Goal: Task Accomplishment & Management: Use online tool/utility

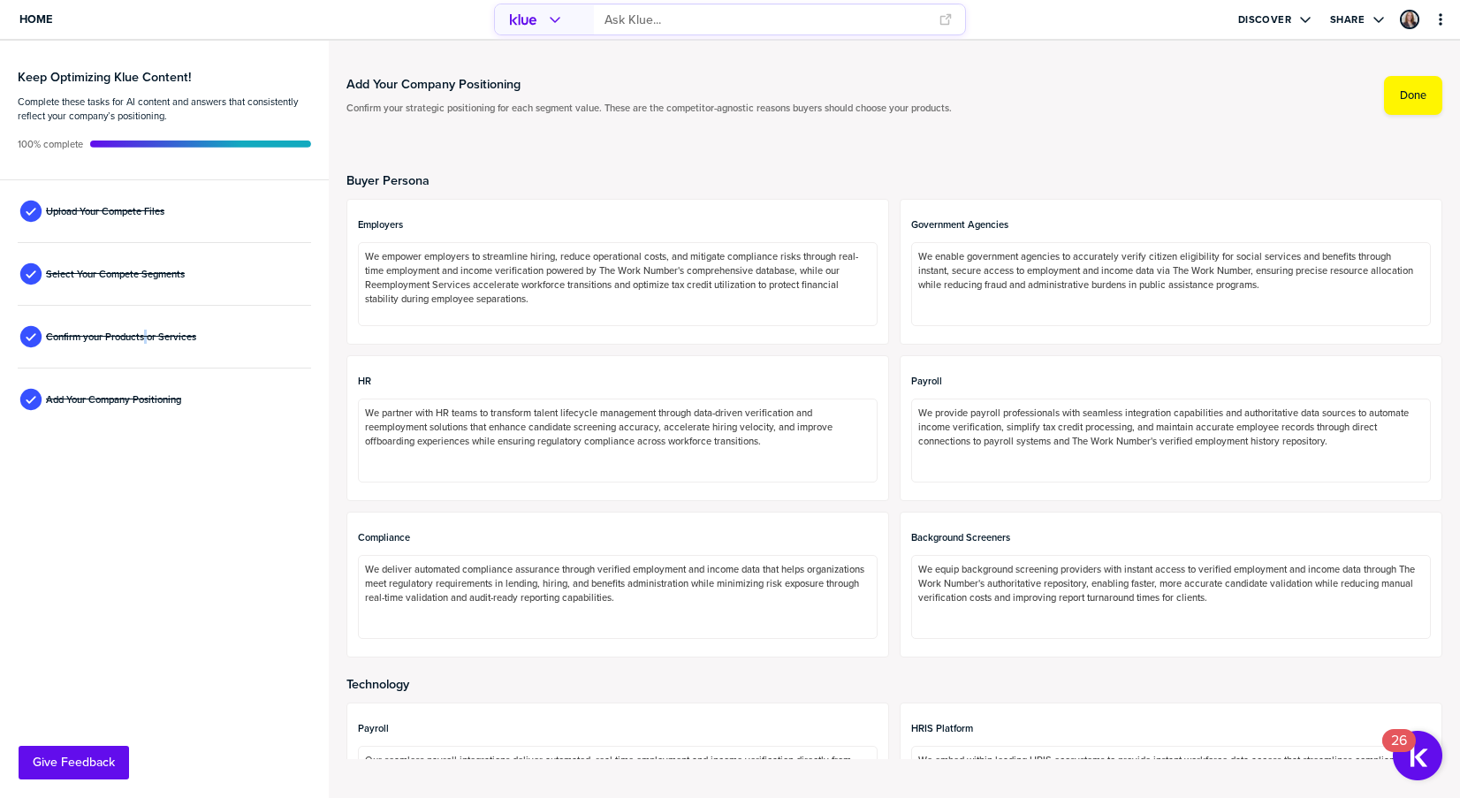
drag, startPoint x: 171, startPoint y: 338, endPoint x: 209, endPoint y: 327, distance: 39.5
click at [174, 338] on span "Confirm your Products or Services" at bounding box center [121, 337] width 150 height 14
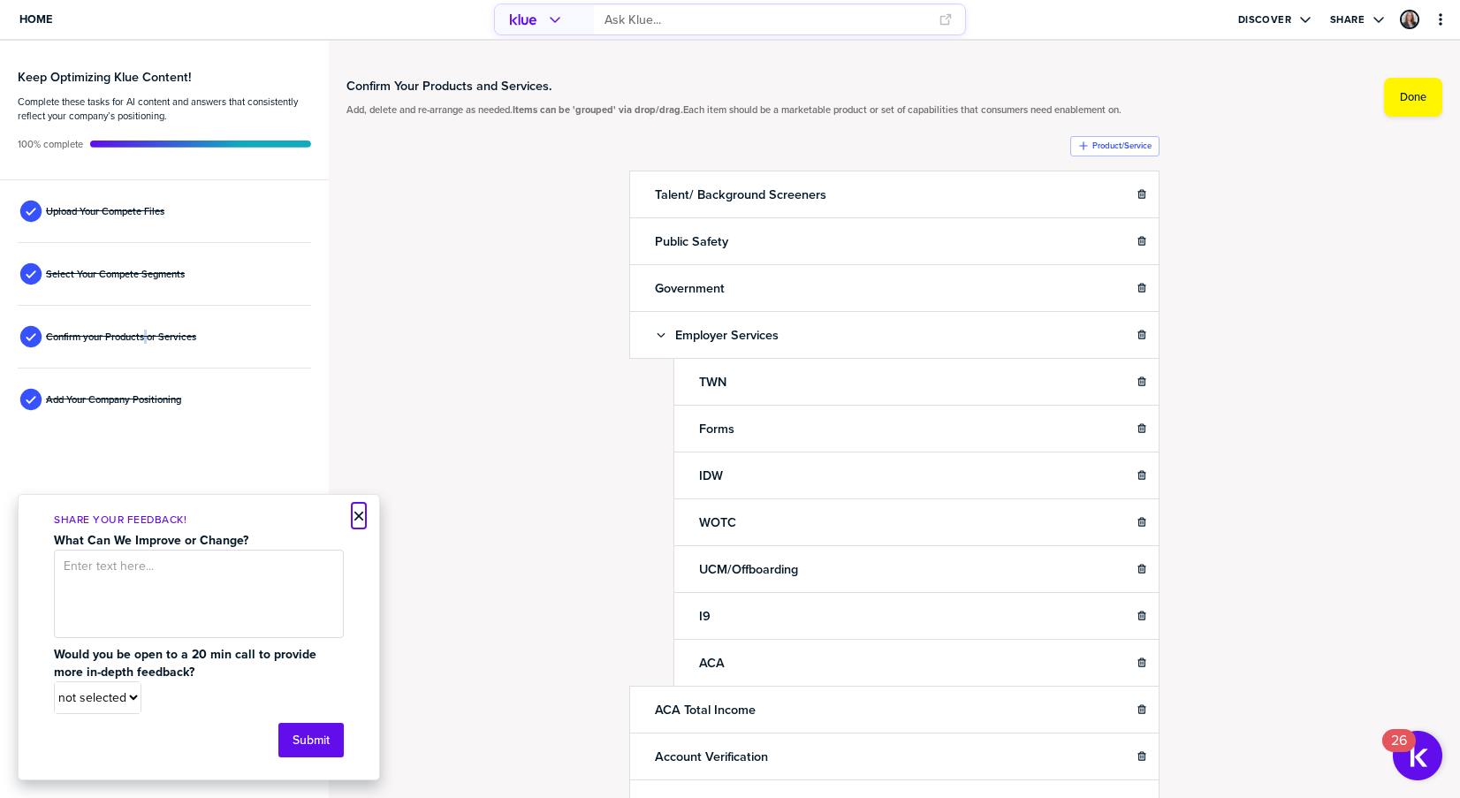
click at [362, 516] on button "×" at bounding box center [359, 516] width 12 height 21
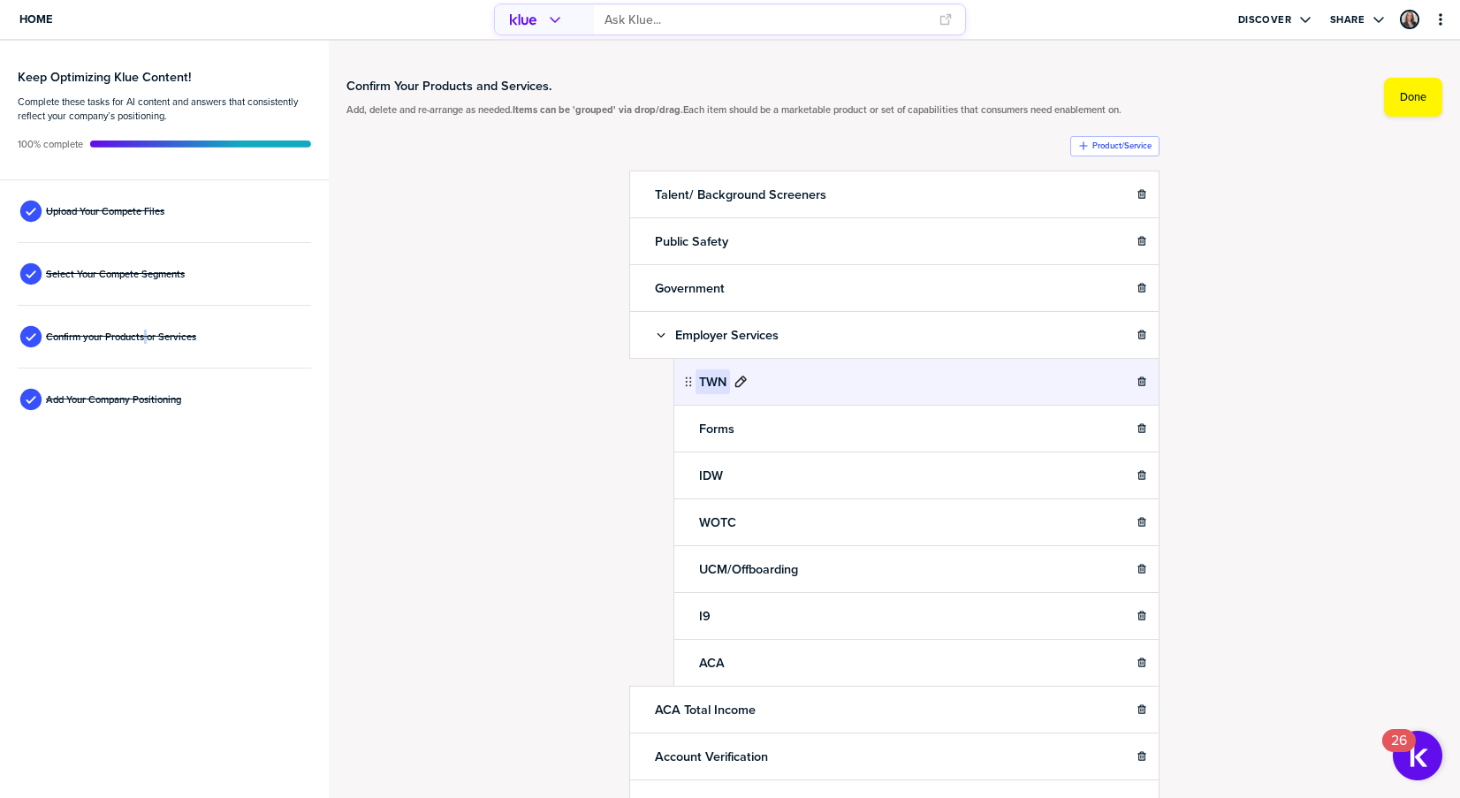
click at [1077, 292] on icon "button" at bounding box center [1081, 288] width 8 height 8
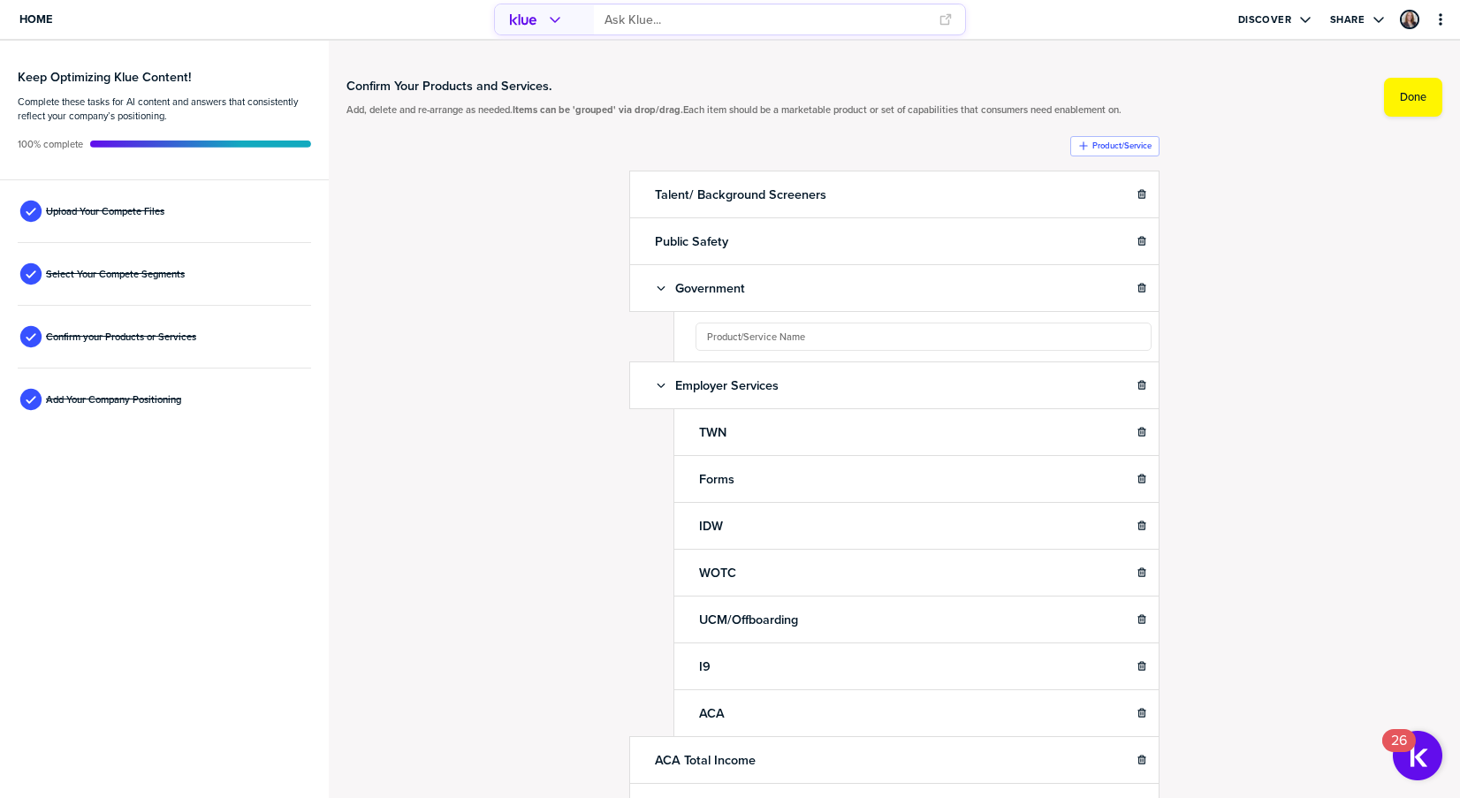
click at [796, 357] on ul "Talent/ Background Screeners Sub-Item Public Safety Sub-Item Government Sub-Ite…" at bounding box center [894, 758] width 530 height 1175
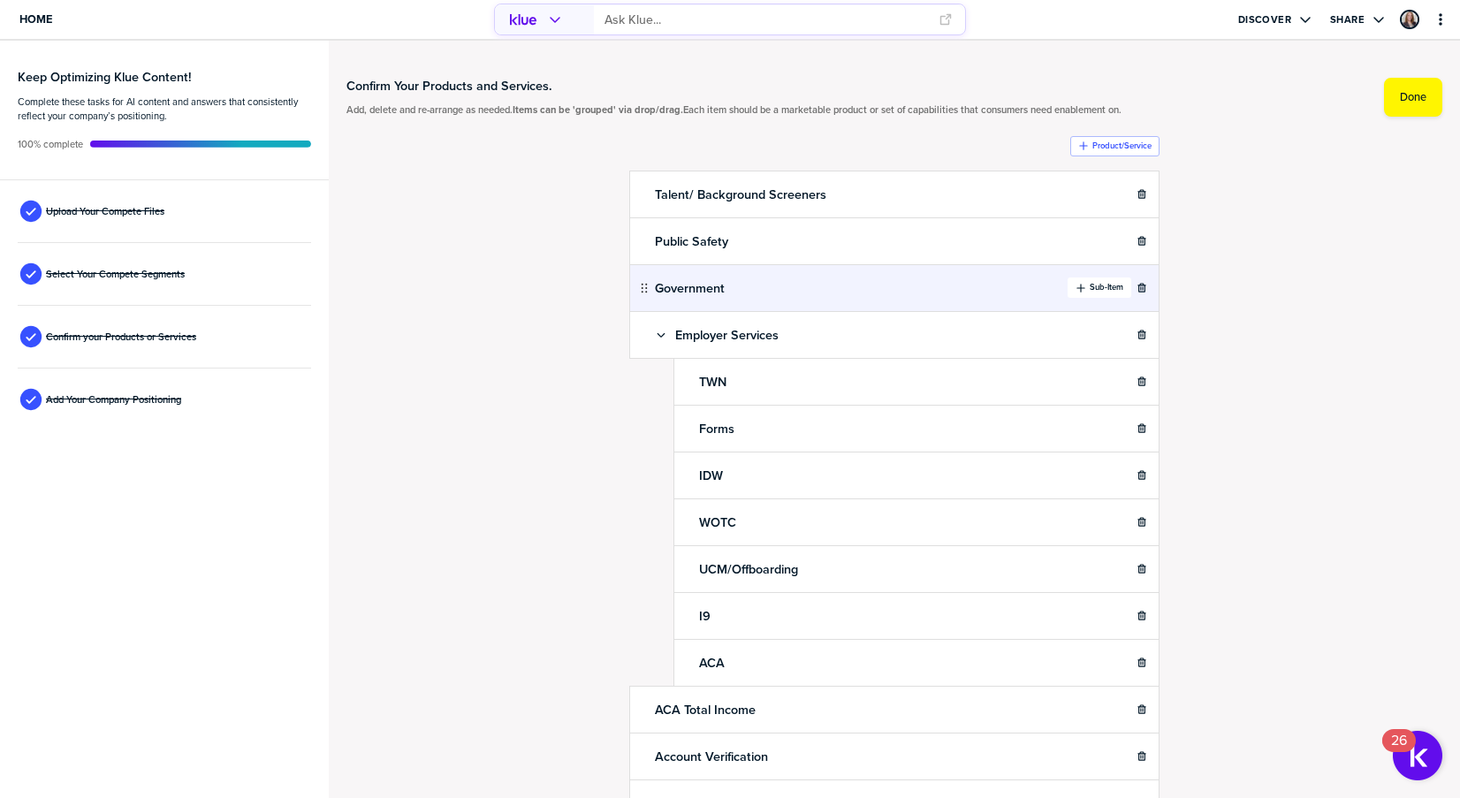
click at [1098, 293] on label "Sub-Item" at bounding box center [1107, 287] width 34 height 11
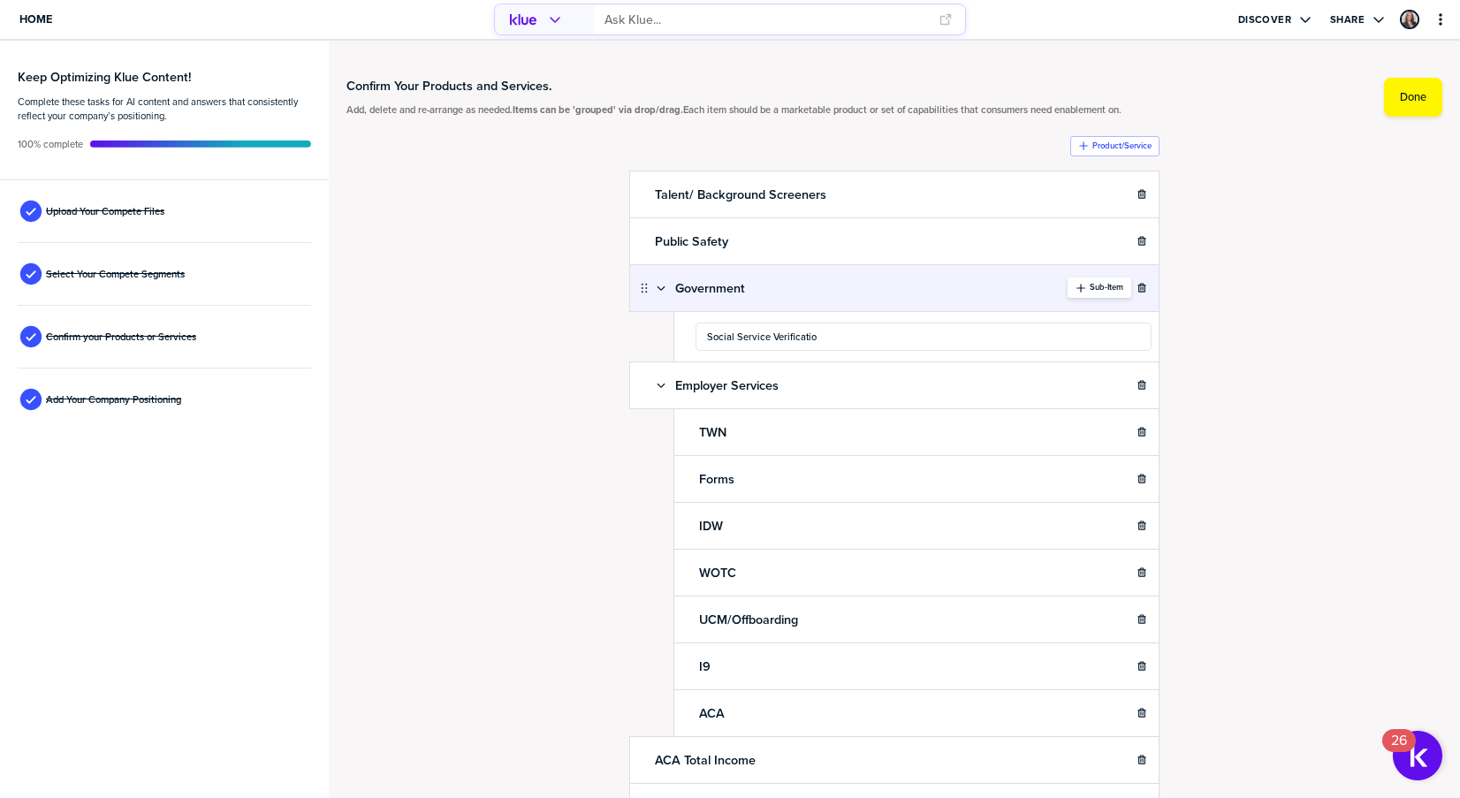
type input "Social Service Verification"
click at [1090, 293] on label "Sub-Item" at bounding box center [1107, 287] width 34 height 11
type input "Complete Income"
click at [1090, 293] on label "Sub-Item" at bounding box center [1107, 287] width 34 height 11
type input "Contact Complete"
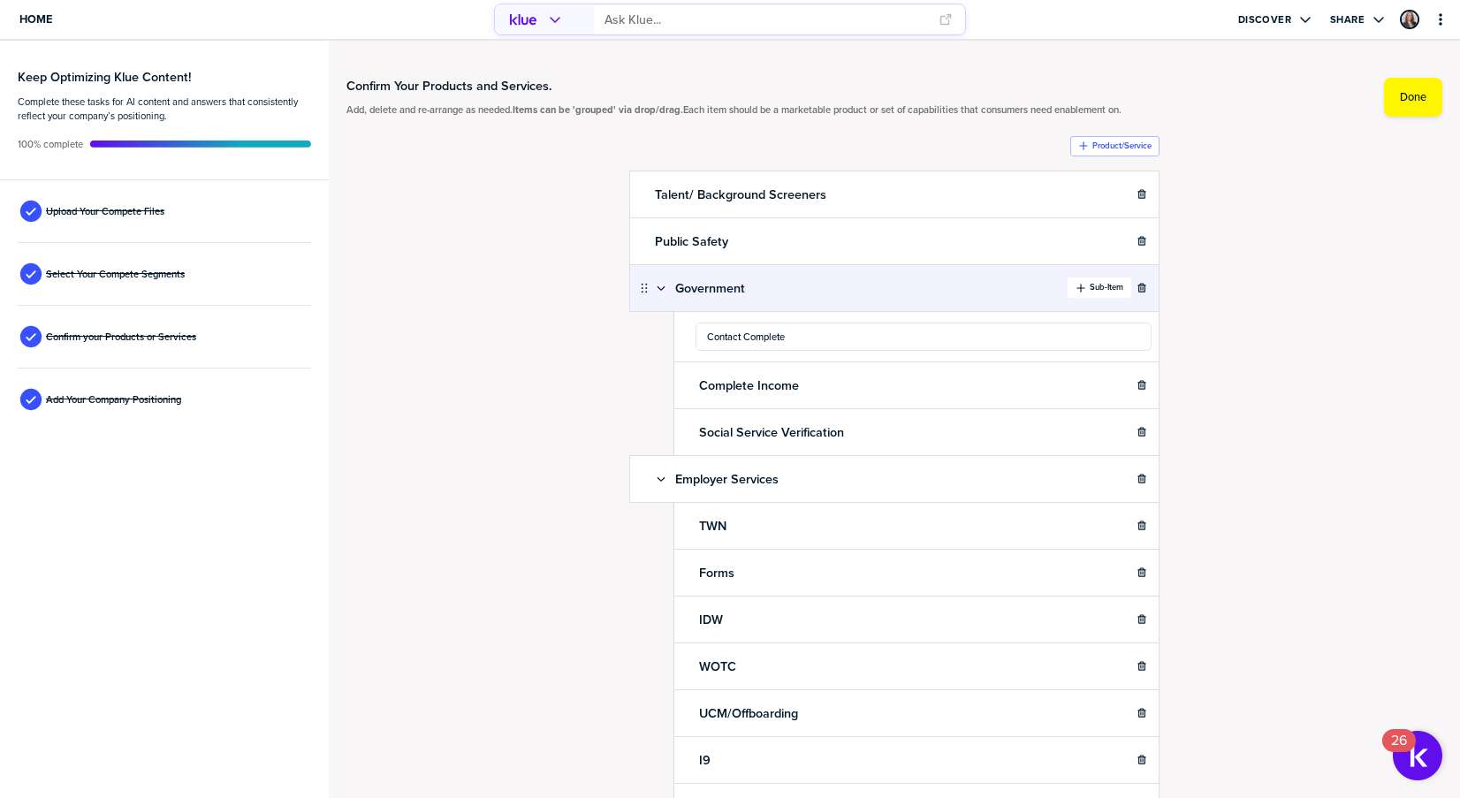
click at [1088, 298] on button "Sub-Item" at bounding box center [1100, 288] width 64 height 20
type input "Household Composition"
click at [1088, 298] on button "Sub-Item" at bounding box center [1100, 288] width 64 height 20
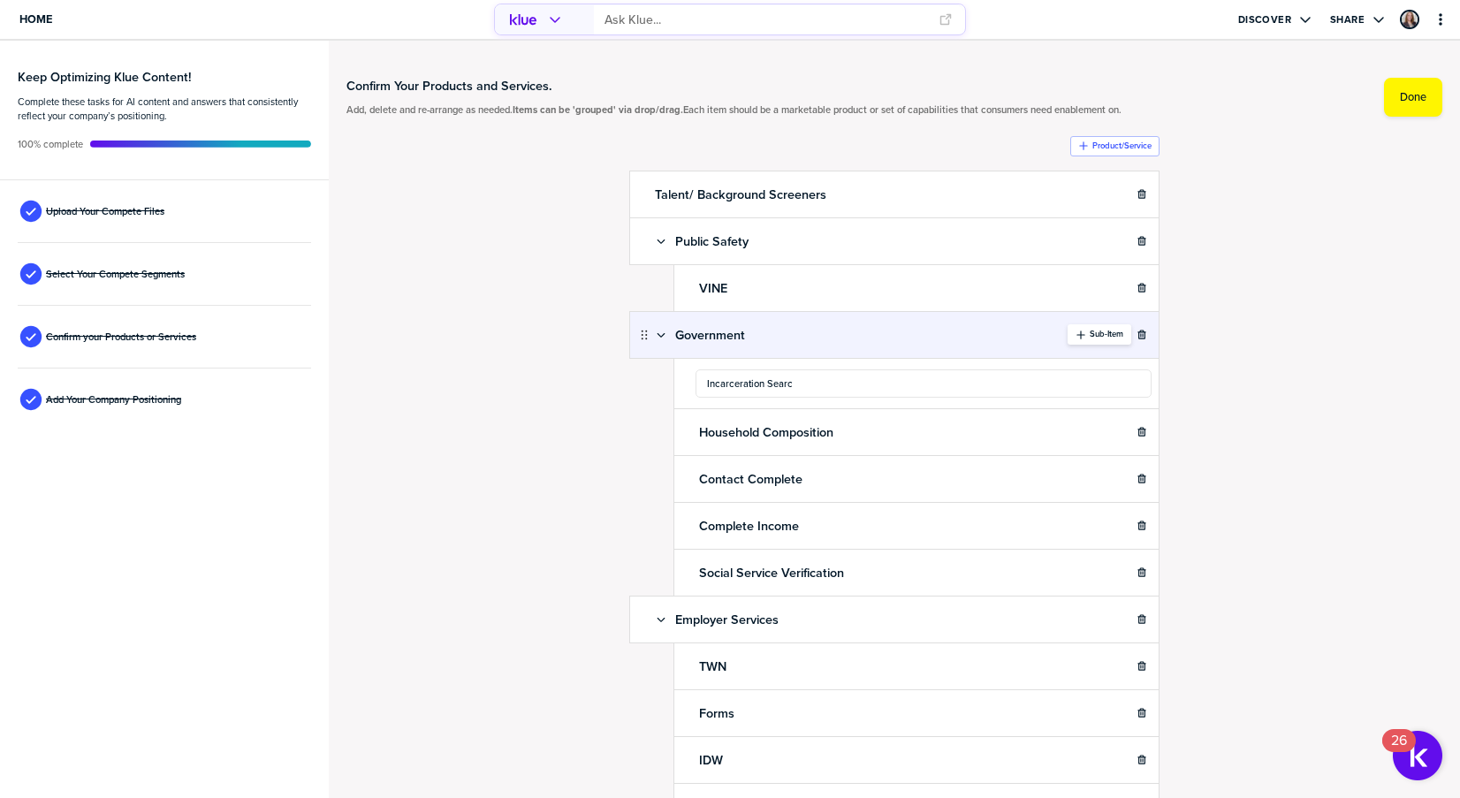
type input "Incarceration Search"
click at [1090, 340] on label "Sub-Item" at bounding box center [1107, 334] width 34 height 11
type input "Incarceration Watch"
click at [1090, 340] on label "Sub-Item" at bounding box center [1107, 334] width 34 height 11
type input "Financial Assets"
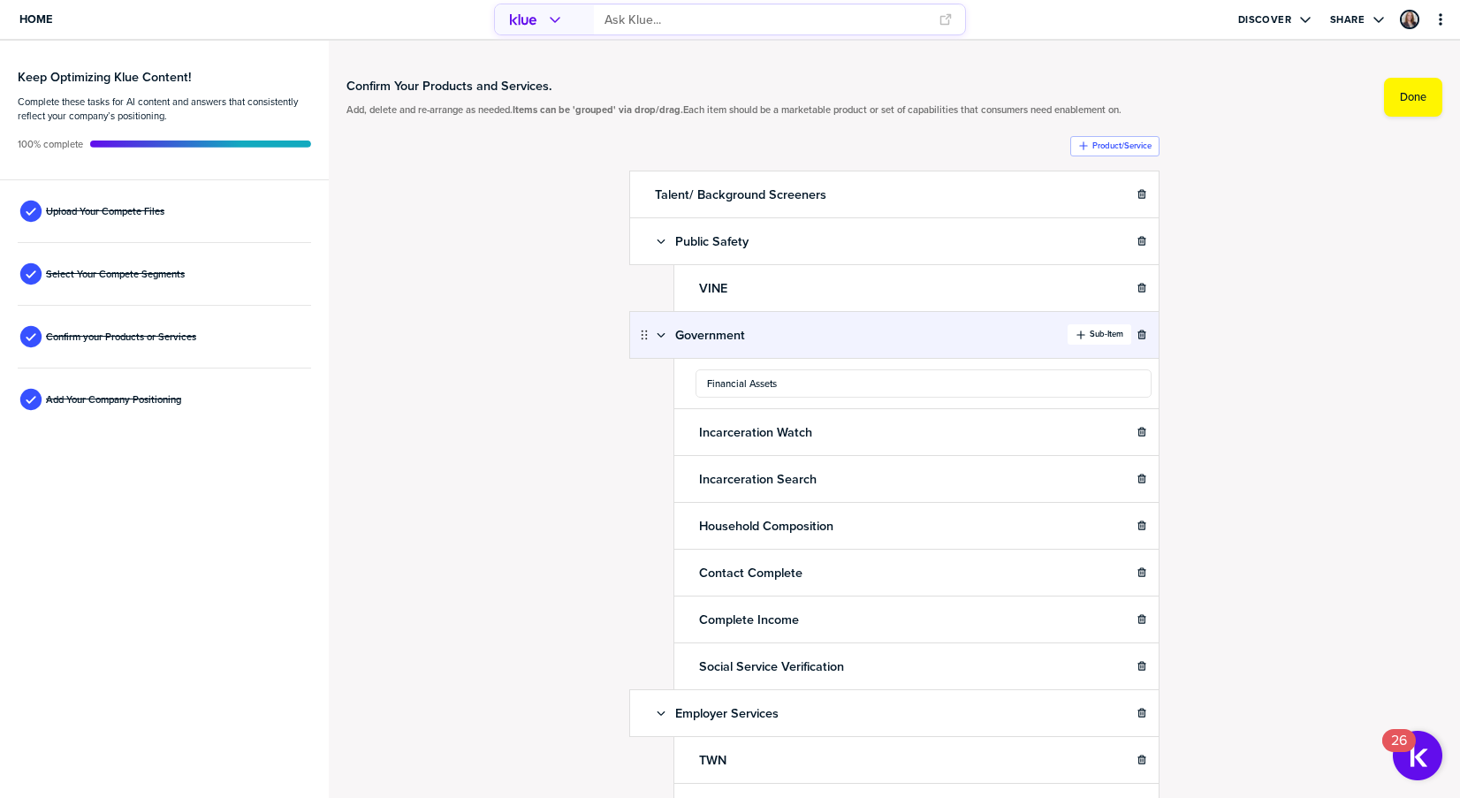
click at [1090, 340] on label "Sub-Item" at bounding box center [1107, 334] width 34 height 11
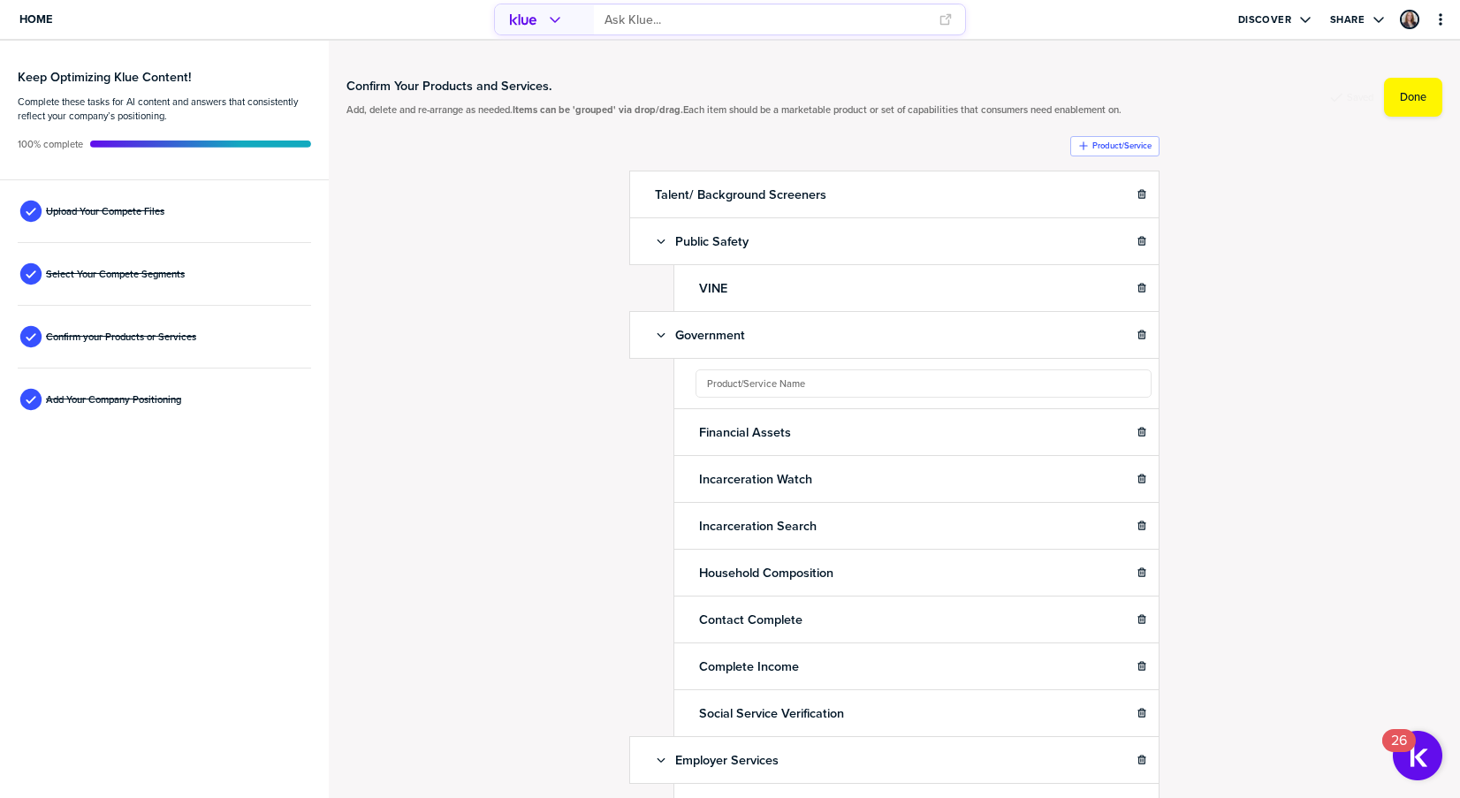
drag, startPoint x: 1264, startPoint y: 375, endPoint x: 1234, endPoint y: 393, distance: 35.3
click at [1262, 381] on div "Confirm Your Products and Services. Add, delete and re-arrange as needed. Items…" at bounding box center [894, 419] width 1096 height 722
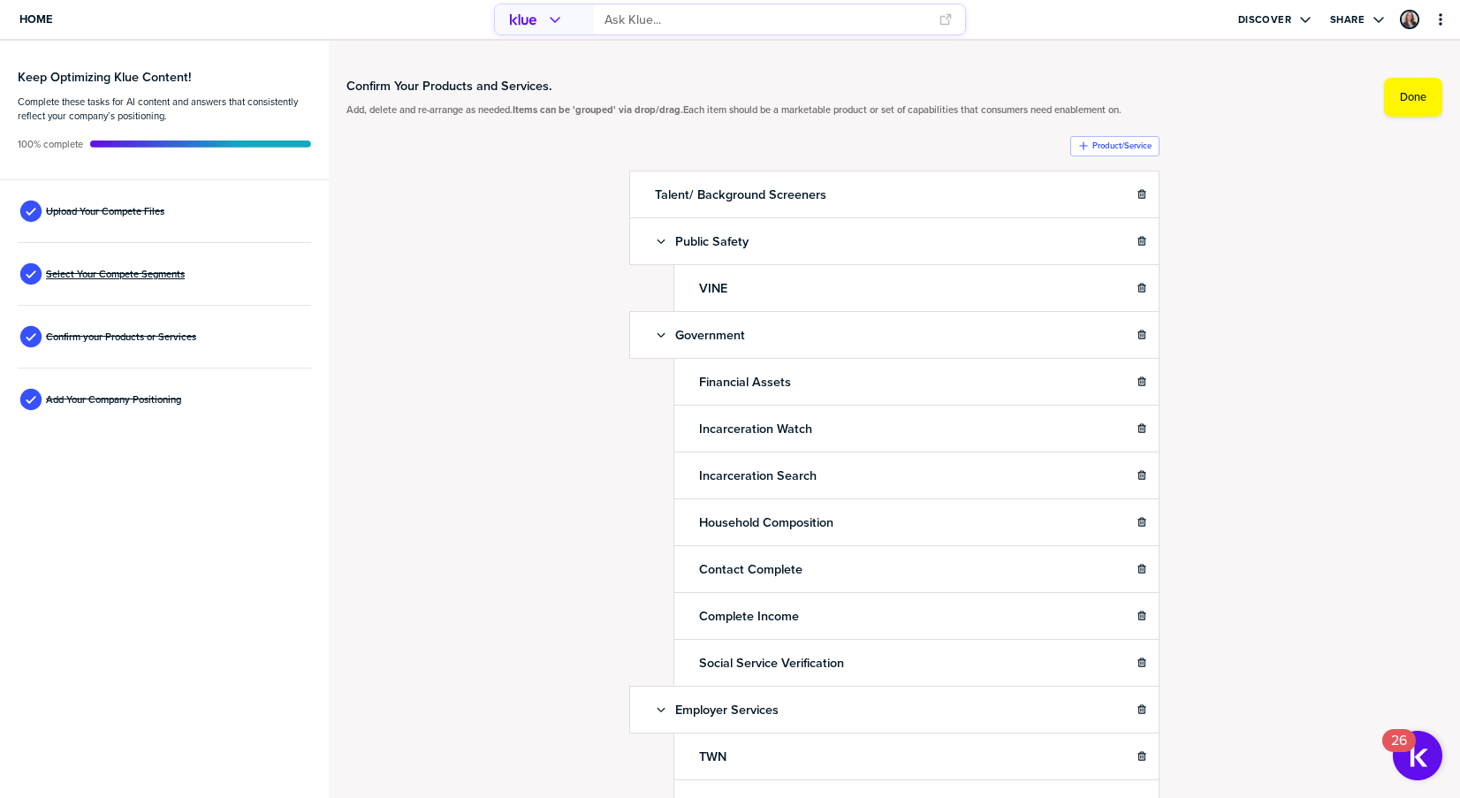
click at [185, 278] on span "Select Your Compete Segments" at bounding box center [115, 274] width 139 height 14
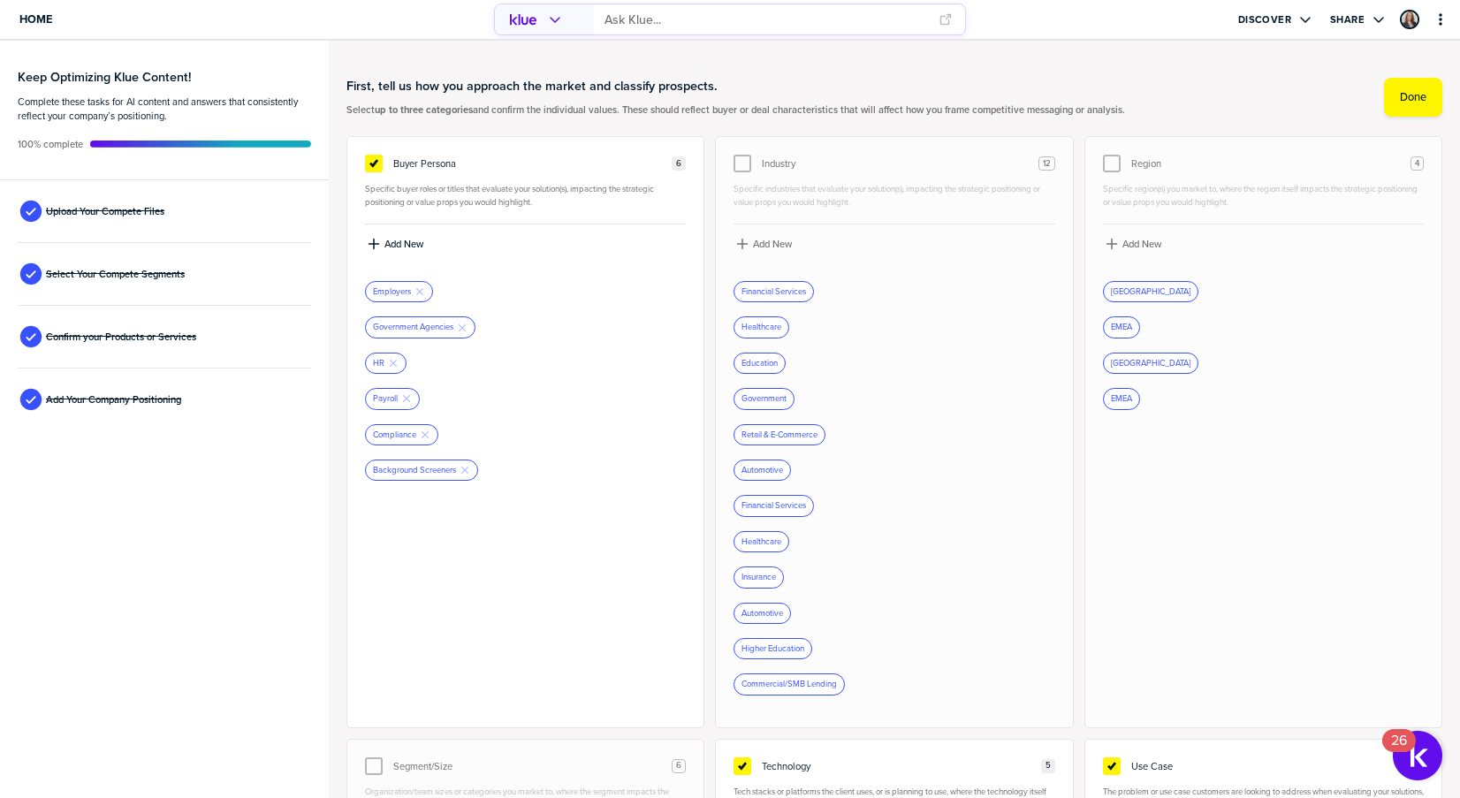
click at [121, 415] on div "Add Your Company Positioning" at bounding box center [164, 400] width 293 height 63
click at [181, 394] on span "Add Your Company Positioning" at bounding box center [113, 399] width 135 height 14
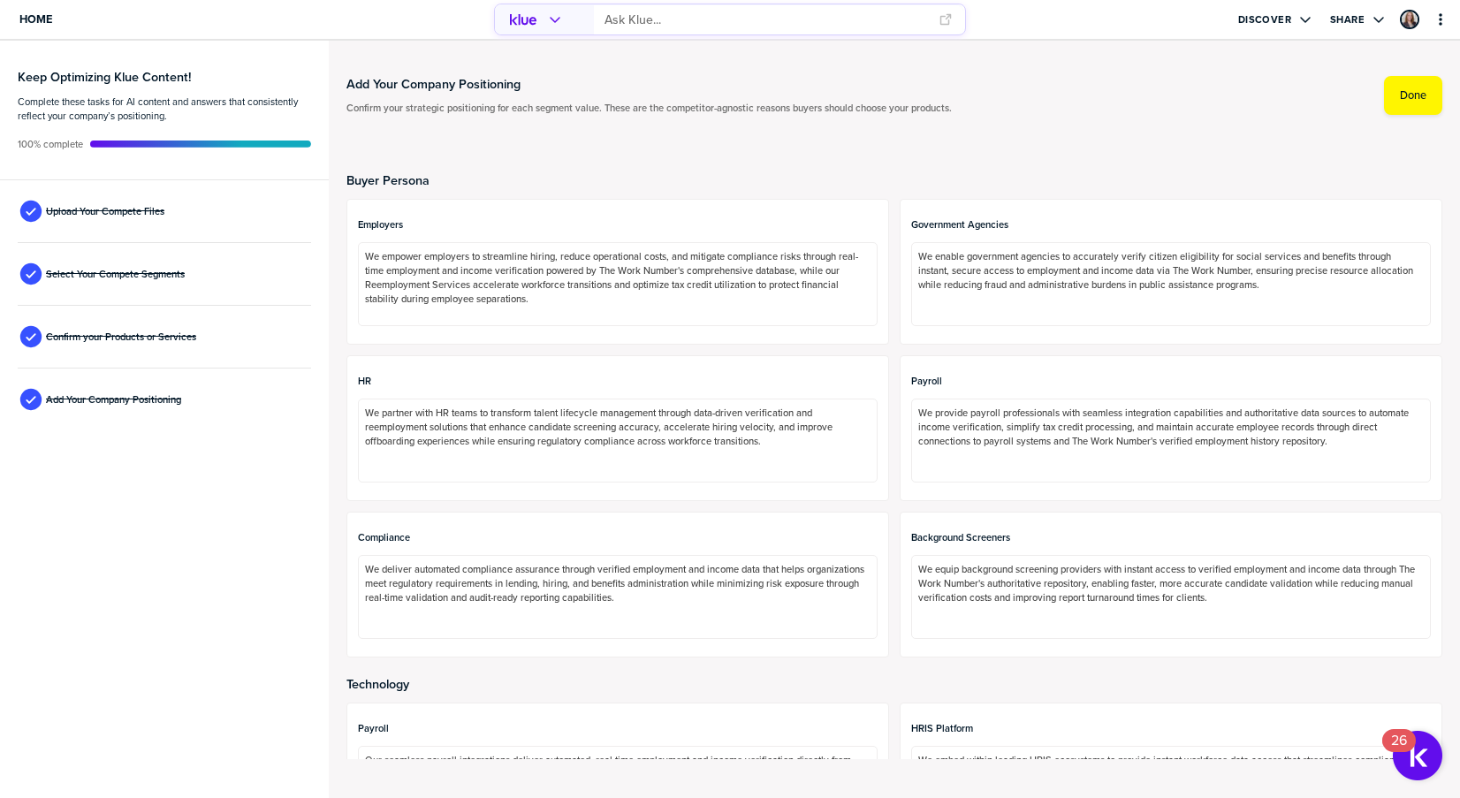
click at [164, 212] on span "Upload Your Compete Files" at bounding box center [105, 211] width 118 height 14
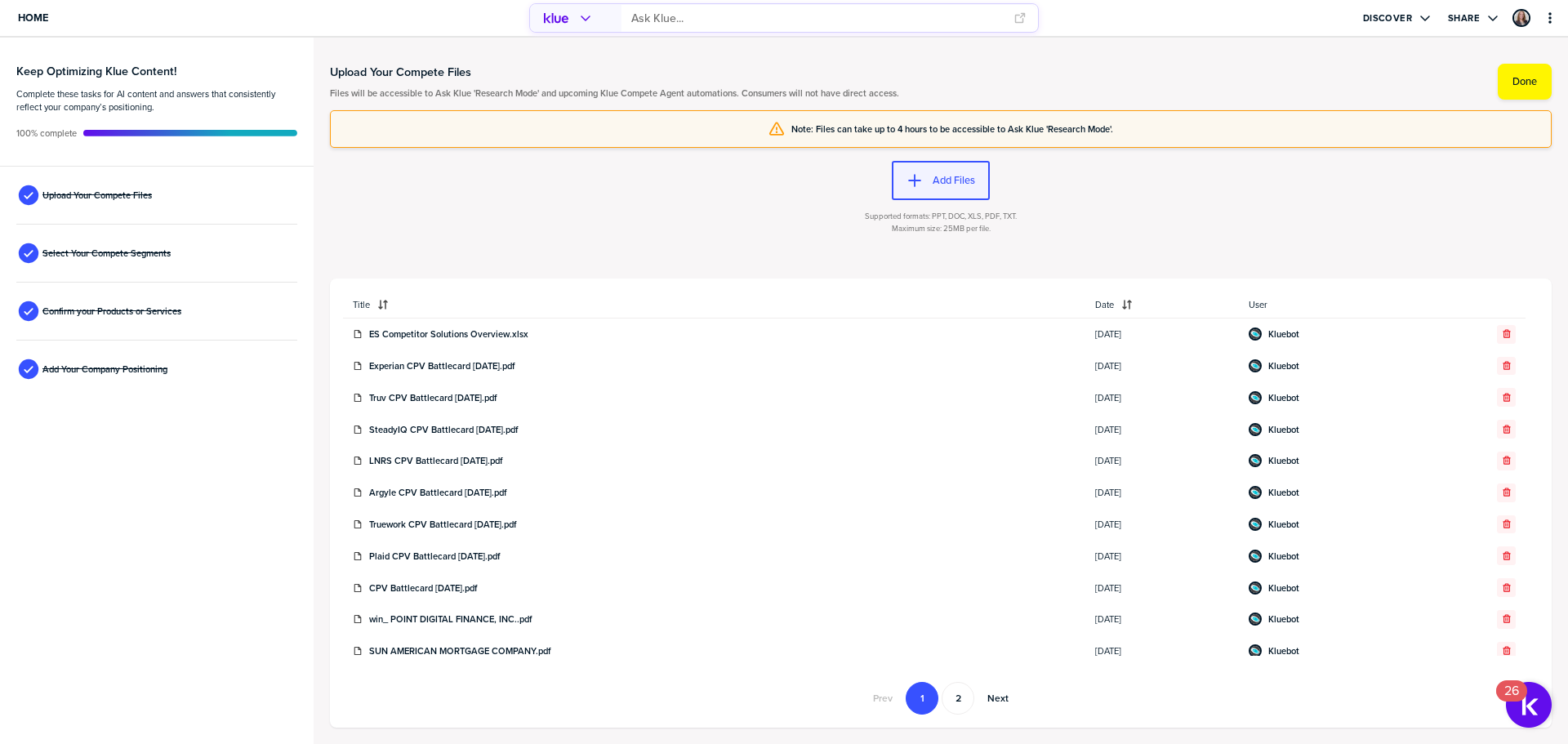
click at [936, 193] on button "Add Files" at bounding box center [941, 180] width 98 height 39
click at [923, 176] on div "button" at bounding box center [928, 181] width 10 height 17
click at [956, 187] on label "Add Files" at bounding box center [954, 180] width 43 height 13
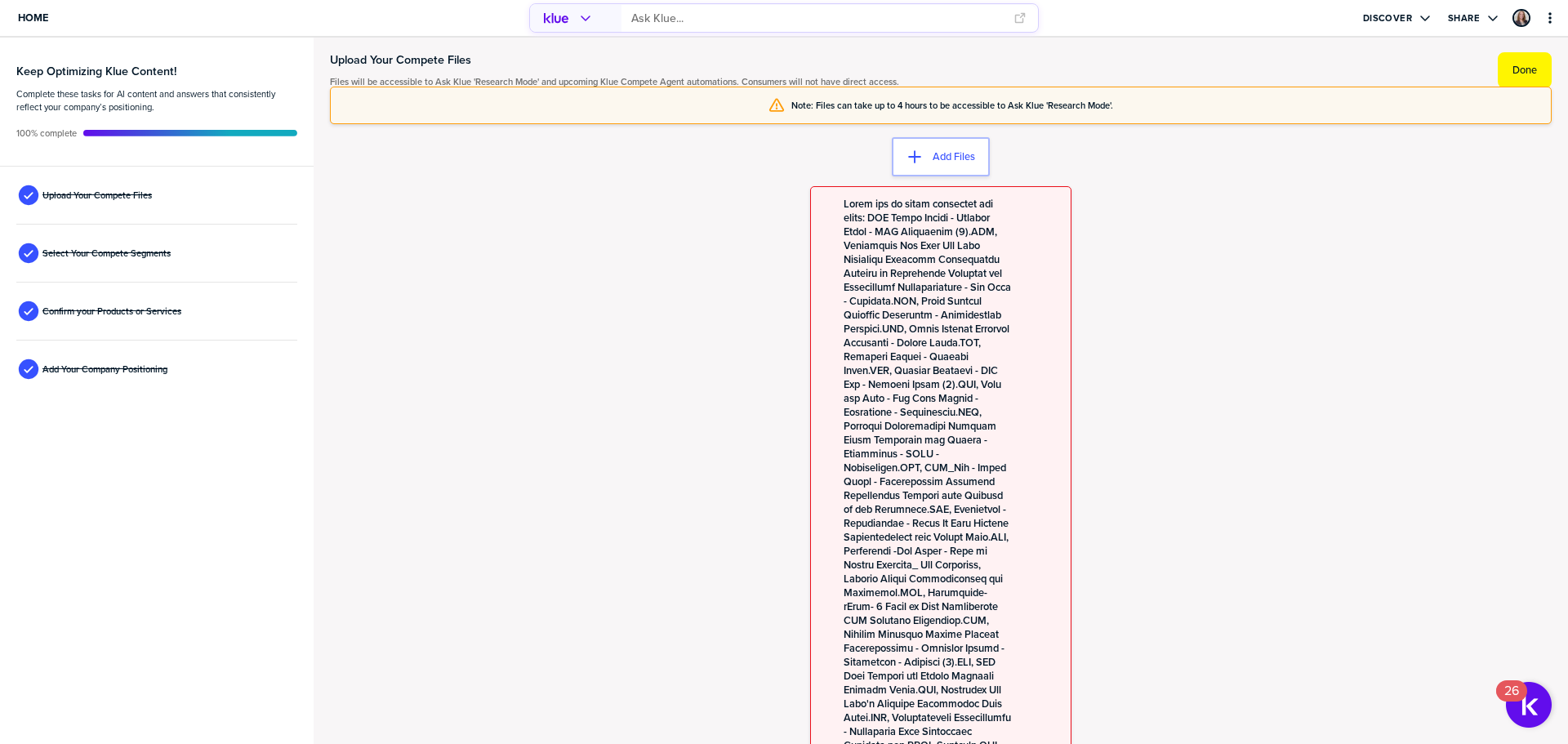
click at [1348, 73] on label "Done" at bounding box center [1525, 70] width 25 height 13
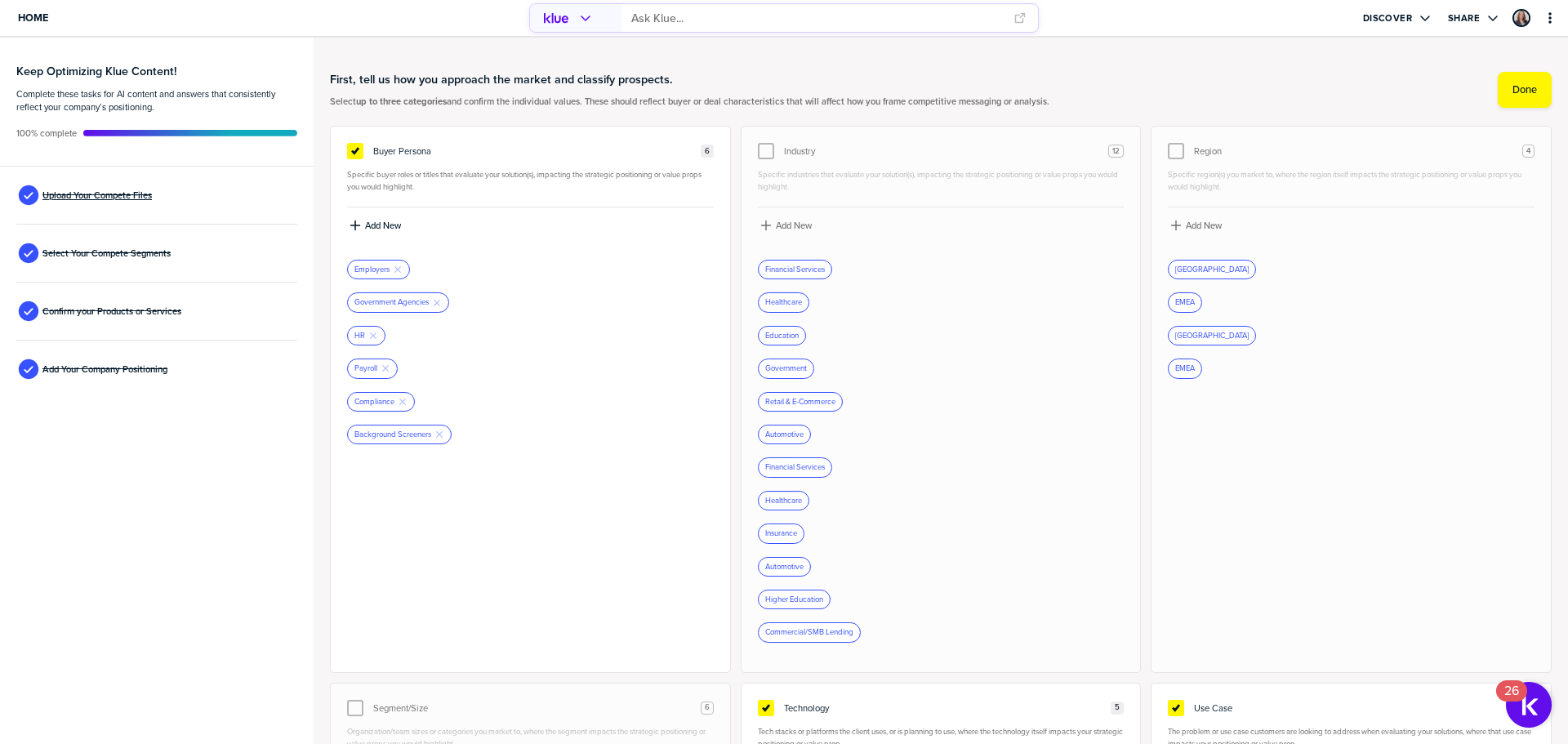
click at [125, 201] on span "Upload Your Compete Files" at bounding box center [97, 195] width 109 height 13
